Goal: Task Accomplishment & Management: Use online tool/utility

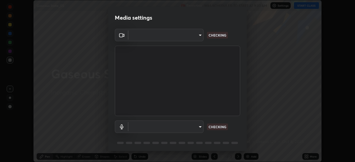
scroll to position [19, 0]
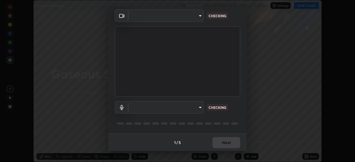
type input "a9133dad2e918d9e43cacff0d24315f55d9a531cdf13b35ee7ee266ddbc74882"
click at [198, 109] on body "Erase all Gaseous State_05 Recording WAS SCHEDULED TO START AT 9:30 AM Settings…" at bounding box center [177, 81] width 355 height 162
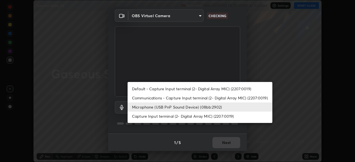
click at [210, 118] on li "Capture Input terminal (2- Digital Array MIC) (2207:0019)" at bounding box center [200, 116] width 145 height 9
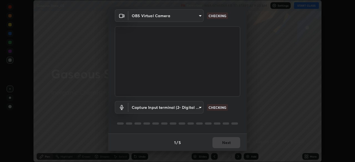
click at [199, 106] on body "Erase all Gaseous State_05 Recording WAS SCHEDULED TO START AT 9:30 AM Settings…" at bounding box center [177, 81] width 355 height 162
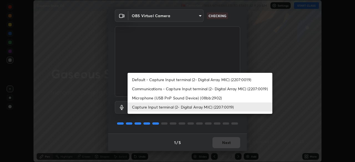
click at [208, 98] on li "Microphone (USB PnP Sound Device) (08bb:2902)" at bounding box center [200, 98] width 145 height 9
type input "2ee99eba62caab97a2905d09126a2f4531f8a74366fa5192b0f1e1518bfa4558"
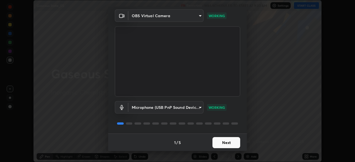
click at [228, 143] on button "Next" at bounding box center [227, 142] width 28 height 11
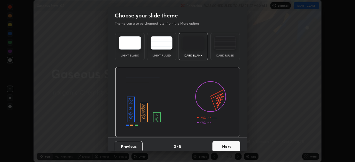
click at [235, 147] on button "Next" at bounding box center [227, 146] width 28 height 11
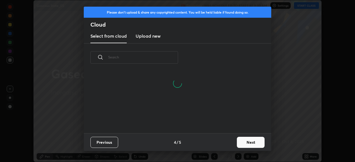
click at [254, 144] on button "Next" at bounding box center [251, 142] width 28 height 11
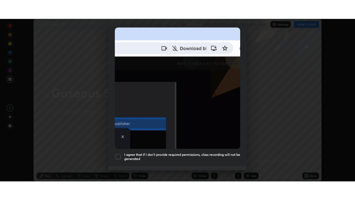
scroll to position [133, 0]
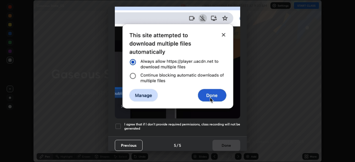
click at [227, 122] on h5 "I agree that if I don't provide required permissions, class recording will not …" at bounding box center [182, 126] width 116 height 9
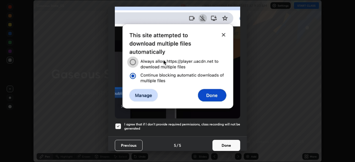
click at [229, 142] on button "Done" at bounding box center [227, 145] width 28 height 11
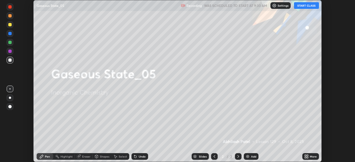
click at [310, 156] on div "More" at bounding box center [313, 156] width 7 height 3
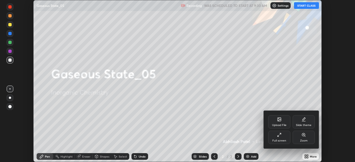
click at [282, 140] on div "Full screen" at bounding box center [280, 141] width 14 height 3
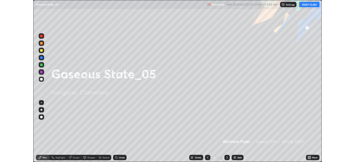
scroll to position [200, 355]
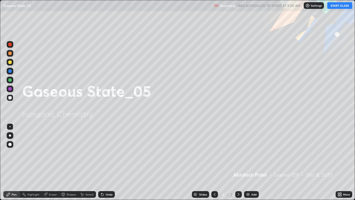
click at [338, 4] on button "START CLASS" at bounding box center [340, 5] width 25 height 7
click at [254, 162] on div "Add" at bounding box center [251, 194] width 15 height 7
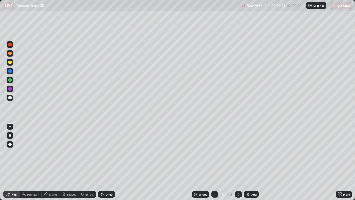
click at [12, 136] on div at bounding box center [10, 135] width 7 height 7
click at [187, 82] on icon at bounding box center [187, 81] width 1 height 1
click at [107, 162] on div "Undo" at bounding box center [109, 194] width 7 height 3
click at [106, 162] on div "Undo" at bounding box center [106, 194] width 17 height 7
click at [111, 162] on div "Undo" at bounding box center [109, 194] width 7 height 3
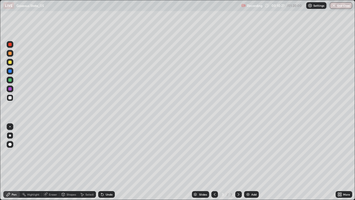
click at [249, 162] on img at bounding box center [248, 194] width 4 height 4
click at [111, 162] on div "Undo" at bounding box center [109, 194] width 7 height 3
click at [75, 162] on div "Shapes" at bounding box center [71, 194] width 9 height 3
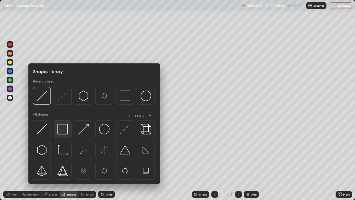
click at [69, 136] on div at bounding box center [63, 129] width 18 height 18
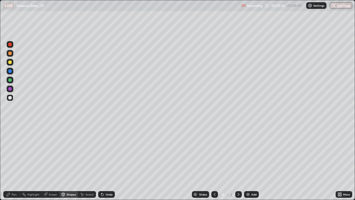
click at [13, 162] on div "Pen" at bounding box center [14, 194] width 5 height 3
click at [104, 162] on div "Undo" at bounding box center [106, 194] width 17 height 7
click at [71, 162] on div "Shapes" at bounding box center [71, 194] width 9 height 3
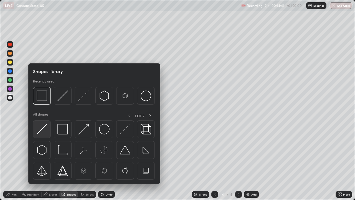
click at [45, 132] on img at bounding box center [42, 129] width 11 height 11
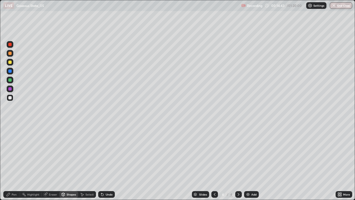
click at [17, 162] on div "Pen" at bounding box center [11, 194] width 17 height 7
click at [111, 162] on div "Undo" at bounding box center [109, 194] width 7 height 3
click at [50, 162] on div "Eraser" at bounding box center [53, 194] width 8 height 3
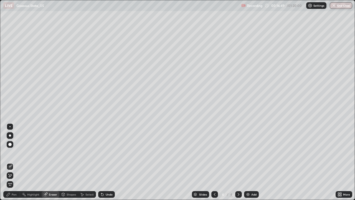
click at [109, 162] on div "Undo" at bounding box center [106, 194] width 17 height 7
click at [108, 162] on div "Undo" at bounding box center [109, 194] width 7 height 3
click at [107, 162] on div "Undo" at bounding box center [109, 194] width 7 height 3
click at [17, 162] on div "Pen" at bounding box center [11, 194] width 17 height 7
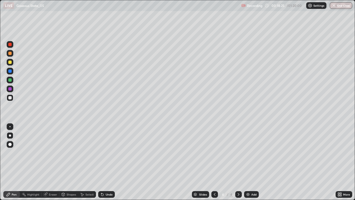
click at [252, 162] on div "Add" at bounding box center [254, 194] width 5 height 3
click at [68, 162] on div "Shapes" at bounding box center [68, 194] width 19 height 7
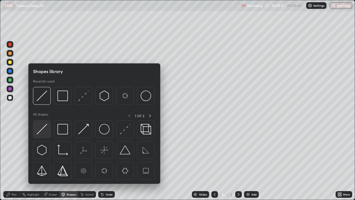
click at [42, 132] on img at bounding box center [42, 129] width 11 height 11
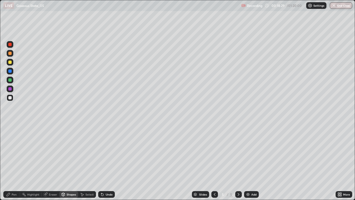
click at [14, 162] on div "Pen" at bounding box center [14, 194] width 5 height 3
click at [214, 162] on icon at bounding box center [215, 194] width 4 height 4
click at [237, 162] on icon at bounding box center [239, 194] width 4 height 4
click at [215, 162] on icon at bounding box center [215, 194] width 4 height 4
click at [237, 162] on icon at bounding box center [239, 194] width 4 height 4
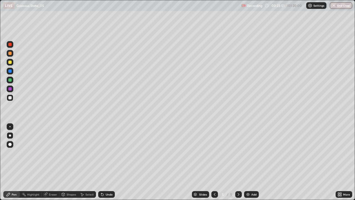
click at [255, 162] on div "Add" at bounding box center [251, 194] width 15 height 7
click at [214, 162] on icon at bounding box center [215, 194] width 2 height 3
click at [238, 162] on icon at bounding box center [239, 194] width 4 height 4
click at [214, 162] on icon at bounding box center [215, 194] width 4 height 4
click at [238, 162] on icon at bounding box center [239, 194] width 4 height 4
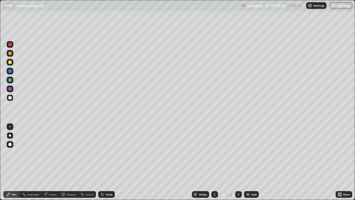
click at [49, 162] on div "Eraser" at bounding box center [51, 194] width 18 height 7
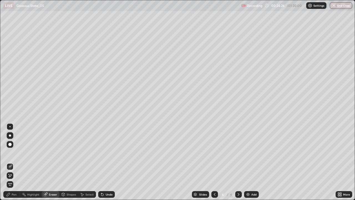
click at [15, 162] on div "Pen" at bounding box center [11, 194] width 17 height 7
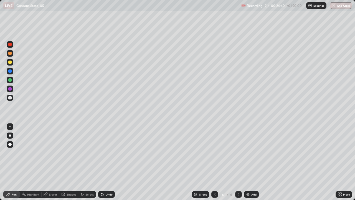
click at [106, 162] on div "Undo" at bounding box center [106, 194] width 17 height 7
click at [214, 162] on div at bounding box center [215, 194] width 7 height 7
click at [238, 162] on icon at bounding box center [239, 194] width 4 height 4
click at [253, 162] on div "Add" at bounding box center [254, 194] width 5 height 3
click at [68, 162] on div "Shapes" at bounding box center [71, 194] width 9 height 3
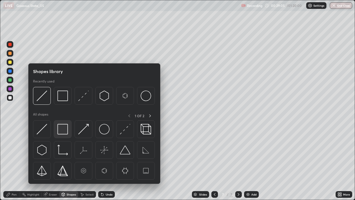
click at [62, 128] on img at bounding box center [62, 129] width 11 height 11
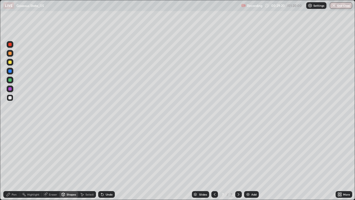
click at [108, 162] on div "Undo" at bounding box center [109, 194] width 7 height 3
click at [14, 162] on div "Pen" at bounding box center [14, 194] width 5 height 3
click at [106, 162] on div "Undo" at bounding box center [106, 194] width 17 height 7
click at [108, 162] on div "Undo" at bounding box center [109, 194] width 7 height 3
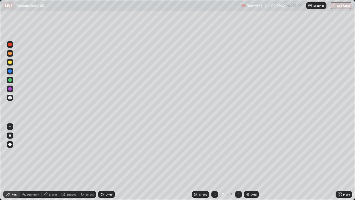
click at [107, 162] on div "Undo" at bounding box center [109, 194] width 7 height 3
click at [107, 162] on div "Undo" at bounding box center [106, 194] width 17 height 7
click at [72, 162] on div "Shapes" at bounding box center [71, 194] width 9 height 3
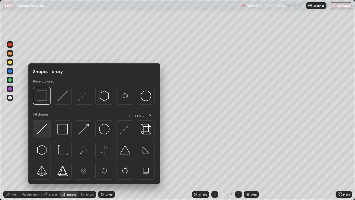
click at [44, 137] on div at bounding box center [42, 129] width 18 height 18
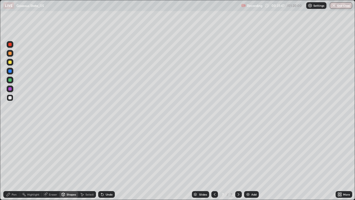
click at [106, 162] on div "Undo" at bounding box center [109, 194] width 7 height 3
click at [12, 162] on div "Pen" at bounding box center [14, 194] width 5 height 3
click at [215, 162] on icon at bounding box center [215, 194] width 4 height 4
click at [239, 162] on icon at bounding box center [239, 194] width 4 height 4
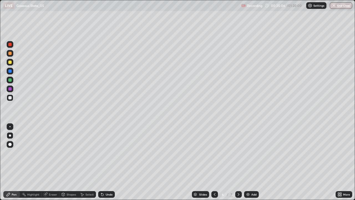
click at [239, 162] on icon at bounding box center [239, 194] width 4 height 4
click at [252, 162] on div "Add" at bounding box center [254, 194] width 5 height 3
click at [107, 162] on div "Undo" at bounding box center [109, 194] width 7 height 3
click at [109, 162] on div "Undo" at bounding box center [106, 194] width 17 height 7
click at [111, 162] on div "Undo" at bounding box center [109, 194] width 7 height 3
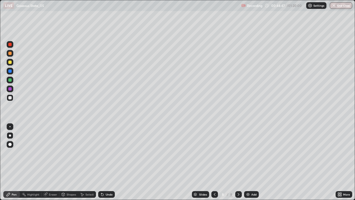
click at [111, 162] on div "Undo" at bounding box center [109, 194] width 7 height 3
click at [110, 162] on div "Undo" at bounding box center [109, 194] width 7 height 3
click at [107, 162] on div "Undo" at bounding box center [106, 194] width 17 height 7
click at [106, 162] on div "Undo" at bounding box center [109, 194] width 7 height 3
click at [103, 162] on icon at bounding box center [102, 194] width 4 height 4
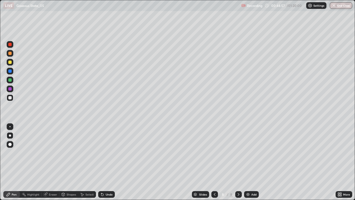
click at [106, 162] on div "Undo" at bounding box center [106, 194] width 17 height 7
click at [108, 162] on div "Undo" at bounding box center [106, 194] width 17 height 7
click at [109, 162] on div "Undo" at bounding box center [106, 194] width 17 height 7
click at [108, 162] on div "Undo" at bounding box center [106, 194] width 17 height 7
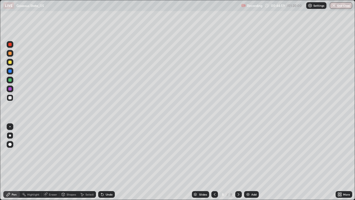
click at [106, 162] on div "Undo" at bounding box center [106, 194] width 17 height 7
click at [108, 162] on div "Undo" at bounding box center [106, 194] width 17 height 7
click at [109, 162] on div "Undo" at bounding box center [105, 194] width 19 height 11
click at [110, 162] on div "Undo" at bounding box center [106, 194] width 17 height 7
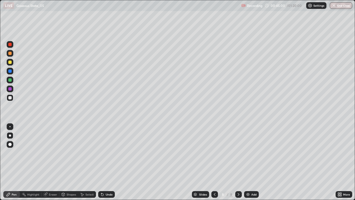
click at [107, 162] on div "Undo" at bounding box center [109, 194] width 7 height 3
click at [106, 162] on div "Undo" at bounding box center [109, 194] width 7 height 3
click at [104, 162] on div "Undo" at bounding box center [106, 194] width 17 height 7
click at [105, 162] on div "Undo" at bounding box center [106, 194] width 17 height 7
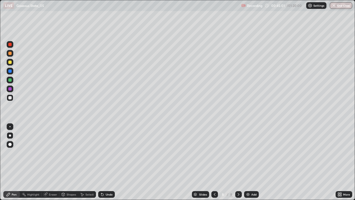
click at [106, 162] on div "Undo" at bounding box center [109, 194] width 7 height 3
click at [108, 162] on div "Undo" at bounding box center [109, 194] width 7 height 3
click at [109, 162] on div "Undo" at bounding box center [106, 194] width 17 height 7
click at [109, 162] on div "Undo" at bounding box center [109, 194] width 7 height 3
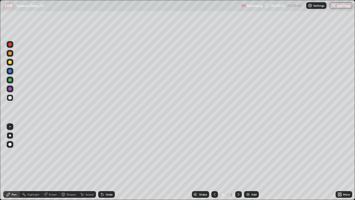
click at [109, 162] on div "Undo" at bounding box center [109, 194] width 7 height 3
click at [110, 162] on div "Undo" at bounding box center [106, 194] width 17 height 7
click at [109, 162] on div "Undo" at bounding box center [106, 194] width 17 height 7
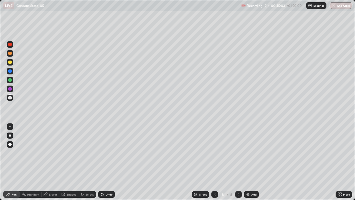
click at [109, 162] on div "Undo" at bounding box center [106, 194] width 17 height 7
click at [108, 162] on div "Undo" at bounding box center [106, 194] width 17 height 7
click at [107, 162] on div "Undo" at bounding box center [109, 194] width 7 height 3
click at [253, 162] on div "Add" at bounding box center [251, 194] width 15 height 7
click at [72, 162] on div "Shapes" at bounding box center [71, 194] width 9 height 3
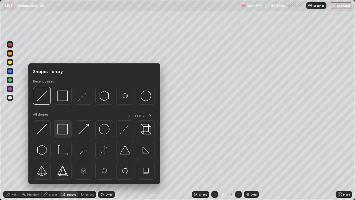
click at [61, 123] on div at bounding box center [63, 129] width 18 height 18
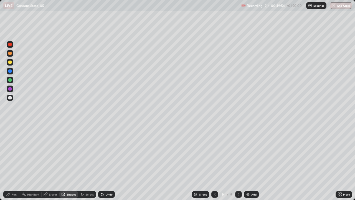
click at [15, 162] on div "Pen" at bounding box center [14, 194] width 5 height 3
click at [9, 60] on div at bounding box center [10, 62] width 7 height 7
click at [111, 162] on div "Undo" at bounding box center [109, 194] width 7 height 3
click at [109, 162] on div "Undo" at bounding box center [109, 194] width 7 height 3
click at [109, 162] on div "Undo" at bounding box center [106, 194] width 17 height 7
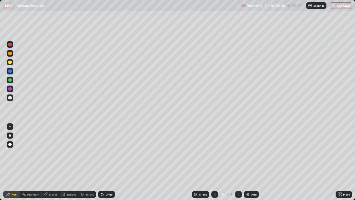
click at [109, 162] on div "Undo" at bounding box center [109, 194] width 7 height 3
click at [108, 162] on div "Undo" at bounding box center [109, 194] width 7 height 3
click at [108, 162] on div "Undo" at bounding box center [106, 194] width 17 height 7
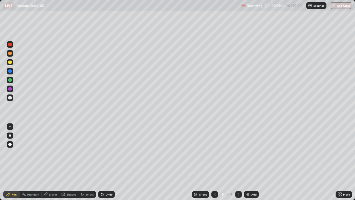
click at [108, 162] on div "Undo" at bounding box center [109, 194] width 7 height 3
click at [107, 162] on div "Undo" at bounding box center [109, 194] width 7 height 3
click at [86, 162] on div "Select" at bounding box center [90, 194] width 8 height 3
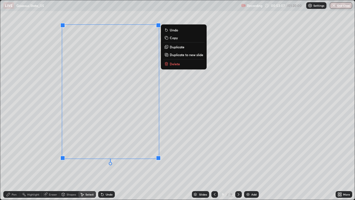
click at [180, 55] on p "Duplicate to new slide" at bounding box center [187, 54] width 34 height 4
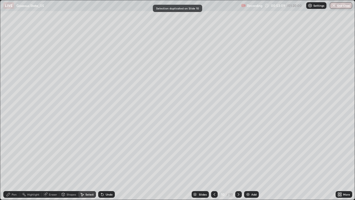
click at [53, 162] on div "Eraser" at bounding box center [51, 194] width 18 height 7
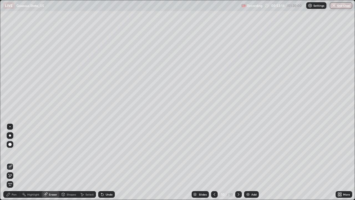
click at [17, 162] on div "Pen" at bounding box center [11, 194] width 17 height 7
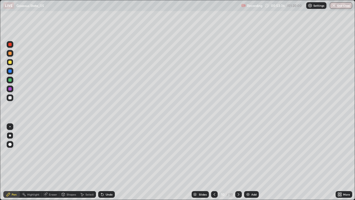
click at [105, 162] on div "Undo" at bounding box center [106, 194] width 17 height 7
click at [106, 162] on div "Undo" at bounding box center [109, 194] width 7 height 3
click at [50, 162] on div "Eraser" at bounding box center [51, 194] width 18 height 7
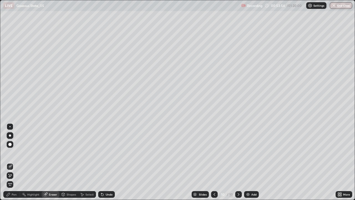
click at [15, 162] on div "Pen" at bounding box center [11, 194] width 17 height 7
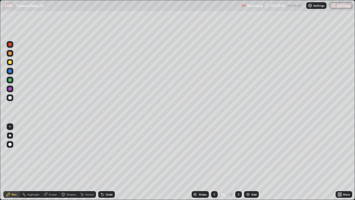
click at [106, 162] on div "Undo" at bounding box center [109, 194] width 7 height 3
click at [107, 162] on div "Undo" at bounding box center [109, 194] width 7 height 3
click at [113, 162] on div "Undo" at bounding box center [106, 194] width 17 height 7
click at [114, 162] on div "Undo" at bounding box center [106, 194] width 17 height 7
click at [113, 162] on div "Undo" at bounding box center [106, 194] width 17 height 7
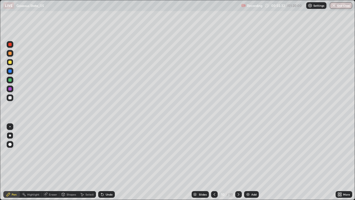
click at [113, 162] on div "Undo" at bounding box center [106, 194] width 17 height 7
click at [112, 162] on div "Undo" at bounding box center [106, 194] width 17 height 7
click at [249, 162] on div "Add" at bounding box center [251, 194] width 15 height 7
click at [105, 162] on div "Undo" at bounding box center [106, 194] width 17 height 7
click at [108, 162] on div "Undo" at bounding box center [109, 194] width 7 height 3
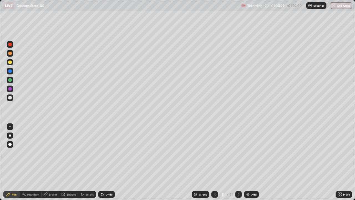
click at [106, 162] on div "Undo" at bounding box center [106, 194] width 17 height 7
click at [109, 162] on div "Undo" at bounding box center [109, 194] width 7 height 3
click at [69, 162] on div "Shapes" at bounding box center [71, 194] width 9 height 3
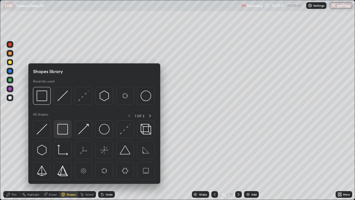
click at [70, 129] on div at bounding box center [63, 129] width 18 height 18
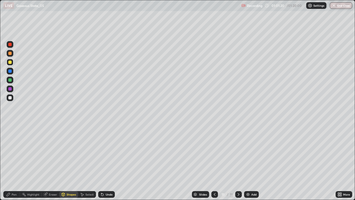
click at [14, 162] on div "Pen" at bounding box center [14, 194] width 5 height 3
click at [113, 162] on div "Undo" at bounding box center [106, 194] width 17 height 7
click at [110, 162] on div "Undo" at bounding box center [109, 194] width 7 height 3
click at [110, 162] on div "Undo" at bounding box center [106, 194] width 17 height 7
click at [111, 162] on div "Undo" at bounding box center [106, 194] width 17 height 7
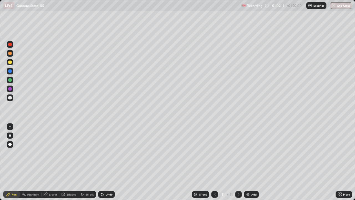
click at [111, 162] on div "Undo" at bounding box center [106, 194] width 17 height 7
click at [56, 162] on div "Eraser" at bounding box center [53, 194] width 8 height 3
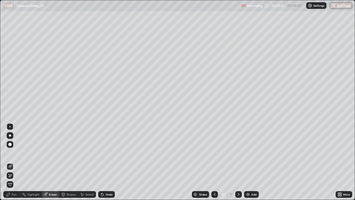
click at [17, 162] on div "Pen" at bounding box center [11, 194] width 17 height 7
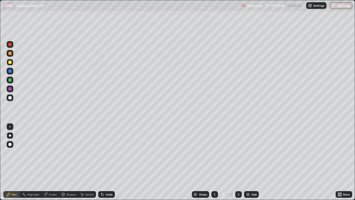
click at [251, 162] on div "Add" at bounding box center [251, 194] width 15 height 7
click at [71, 162] on div "Shapes" at bounding box center [71, 194] width 9 height 3
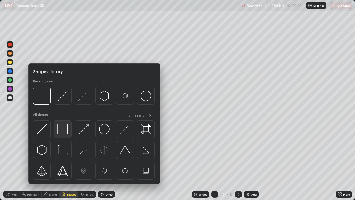
click at [65, 132] on img at bounding box center [62, 129] width 11 height 11
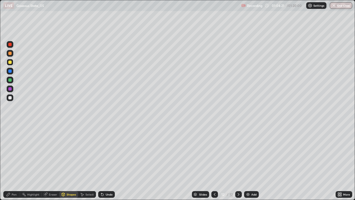
click at [108, 162] on div "Undo" at bounding box center [109, 194] width 7 height 3
click at [53, 162] on div "Eraser" at bounding box center [53, 194] width 8 height 3
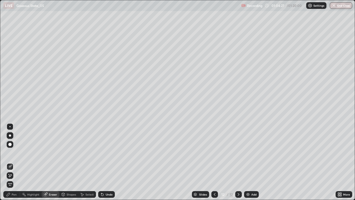
click at [68, 162] on div "Shapes" at bounding box center [71, 194] width 9 height 3
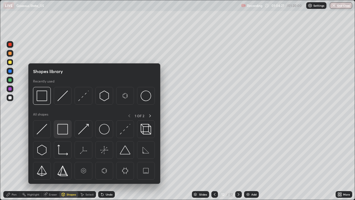
click at [61, 128] on img at bounding box center [62, 129] width 11 height 11
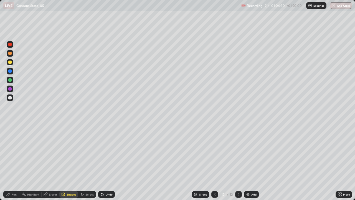
click at [16, 162] on div "Pen" at bounding box center [14, 194] width 5 height 3
click at [72, 162] on div "Shapes" at bounding box center [71, 194] width 9 height 3
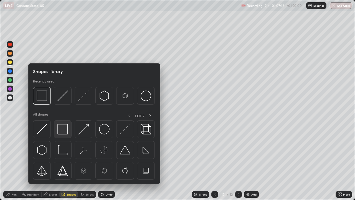
click at [64, 129] on img at bounding box center [62, 129] width 11 height 11
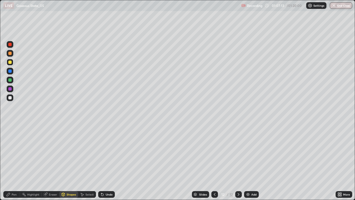
click at [87, 162] on div "Select" at bounding box center [87, 194] width 18 height 7
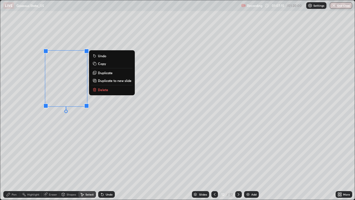
click at [117, 72] on button "Duplicate" at bounding box center [111, 72] width 41 height 7
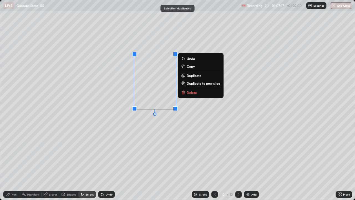
click at [137, 132] on div "0 ° Undo Copy Duplicate Duplicate to new slide Delete" at bounding box center [177, 100] width 355 height 200
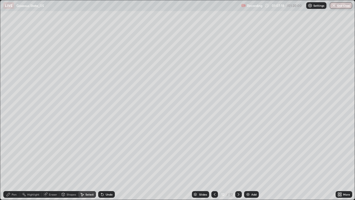
click at [50, 162] on div "Eraser" at bounding box center [53, 194] width 8 height 3
click at [67, 162] on div "Shapes" at bounding box center [71, 194] width 9 height 3
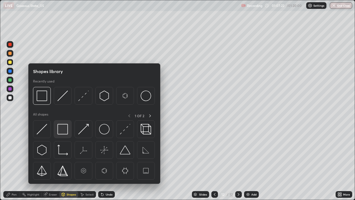
click at [56, 126] on div at bounding box center [63, 129] width 18 height 18
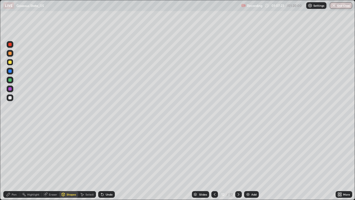
click at [12, 92] on div at bounding box center [10, 88] width 7 height 9
click at [34, 162] on div "Highlight" at bounding box center [33, 194] width 12 height 3
click at [47, 162] on icon at bounding box center [45, 193] width 3 height 3
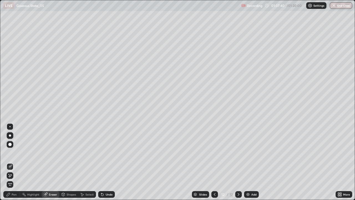
click at [13, 162] on div "Pen" at bounding box center [14, 194] width 5 height 3
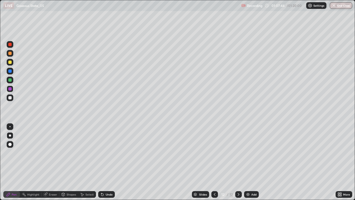
click at [14, 162] on div "Pen" at bounding box center [11, 194] width 17 height 7
click at [85, 162] on div "Select" at bounding box center [87, 194] width 18 height 7
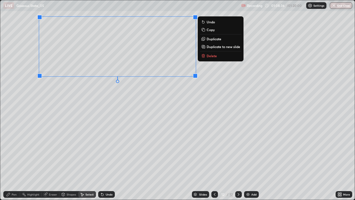
click at [103, 108] on div "0 ° Undo Copy Duplicate Duplicate to new slide Delete" at bounding box center [177, 100] width 355 height 200
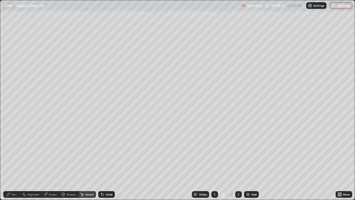
click at [70, 162] on div "Shapes" at bounding box center [71, 194] width 9 height 3
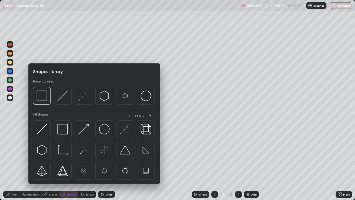
click at [87, 162] on div "Select" at bounding box center [90, 194] width 8 height 3
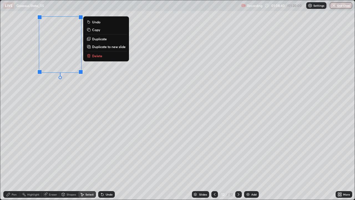
click at [101, 39] on p "Duplicate" at bounding box center [99, 39] width 15 height 4
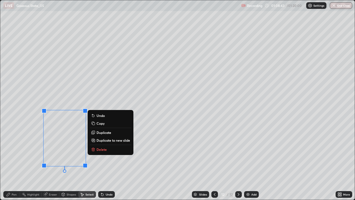
click at [86, 91] on div "0 ° Undo Copy Duplicate Duplicate to new slide Delete" at bounding box center [177, 100] width 355 height 200
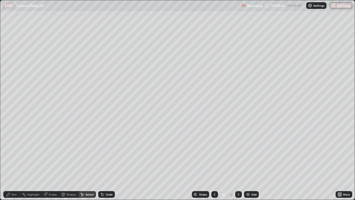
click at [52, 162] on div "Eraser" at bounding box center [51, 194] width 18 height 7
click at [16, 162] on div "Pen" at bounding box center [14, 194] width 5 height 3
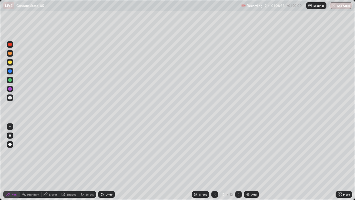
click at [66, 162] on div "Shapes" at bounding box center [68, 194] width 19 height 7
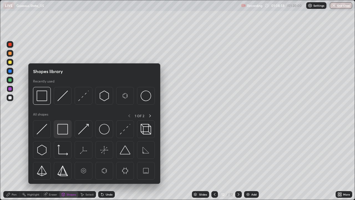
click at [66, 129] on img at bounding box center [62, 129] width 11 height 11
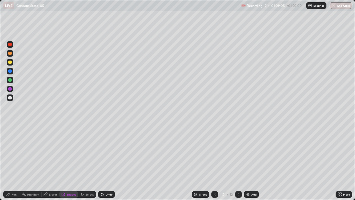
click at [14, 162] on div "Pen" at bounding box center [14, 194] width 5 height 3
click at [108, 162] on div "Undo" at bounding box center [109, 194] width 7 height 3
click at [333, 6] on img "button" at bounding box center [334, 5] width 4 height 4
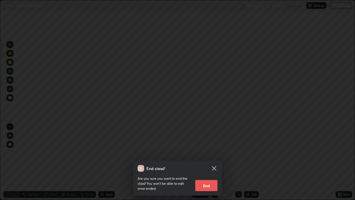
click at [215, 162] on button "End" at bounding box center [206, 185] width 22 height 11
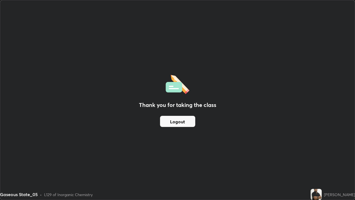
click at [104, 150] on div "Thank you for taking the class Logout" at bounding box center [177, 99] width 355 height 199
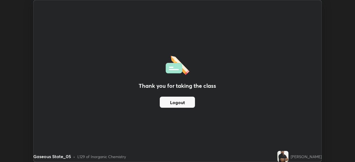
scroll to position [27605, 27412]
